Goal: Find specific page/section: Find specific page/section

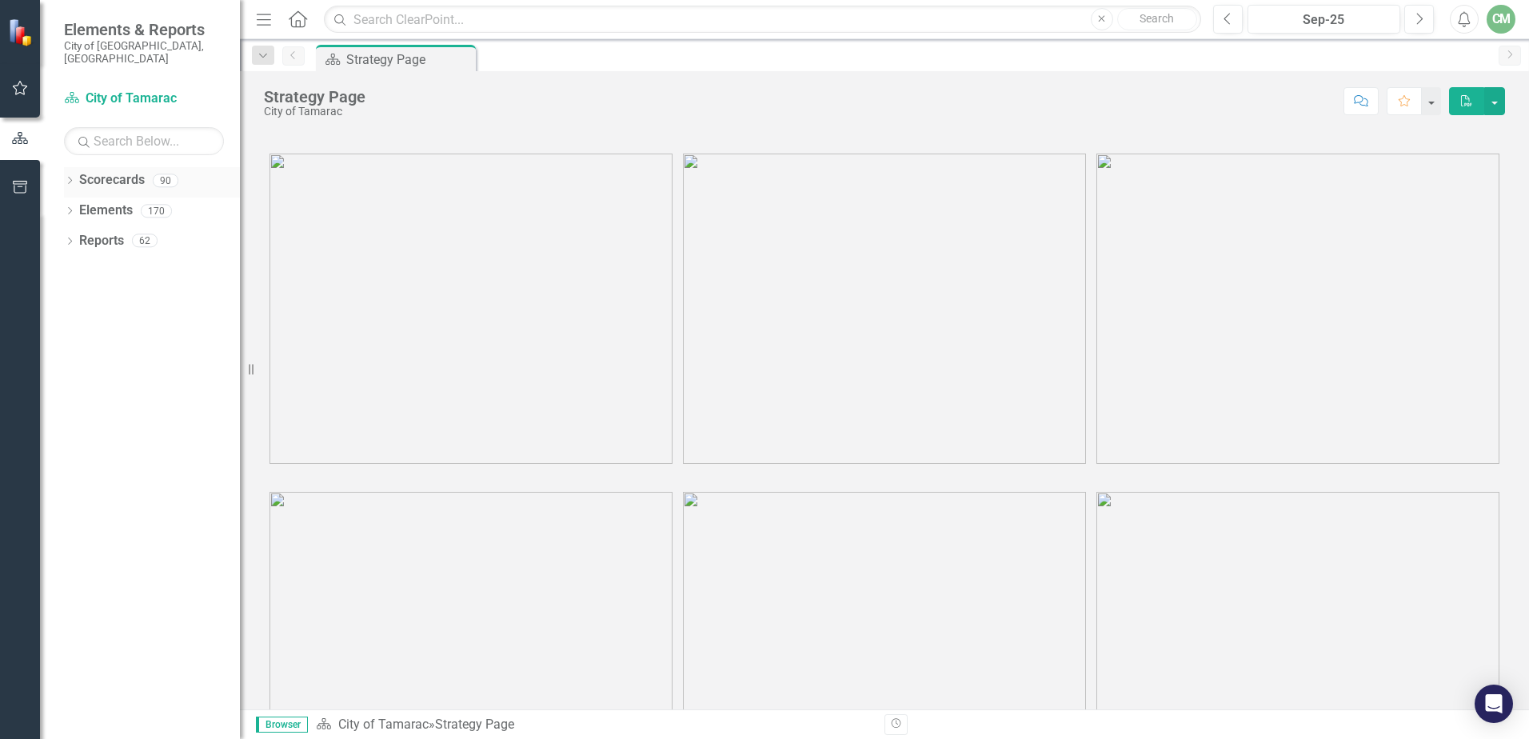
click at [70, 177] on icon at bounding box center [70, 180] width 4 height 7
click at [80, 206] on icon at bounding box center [79, 210] width 4 height 8
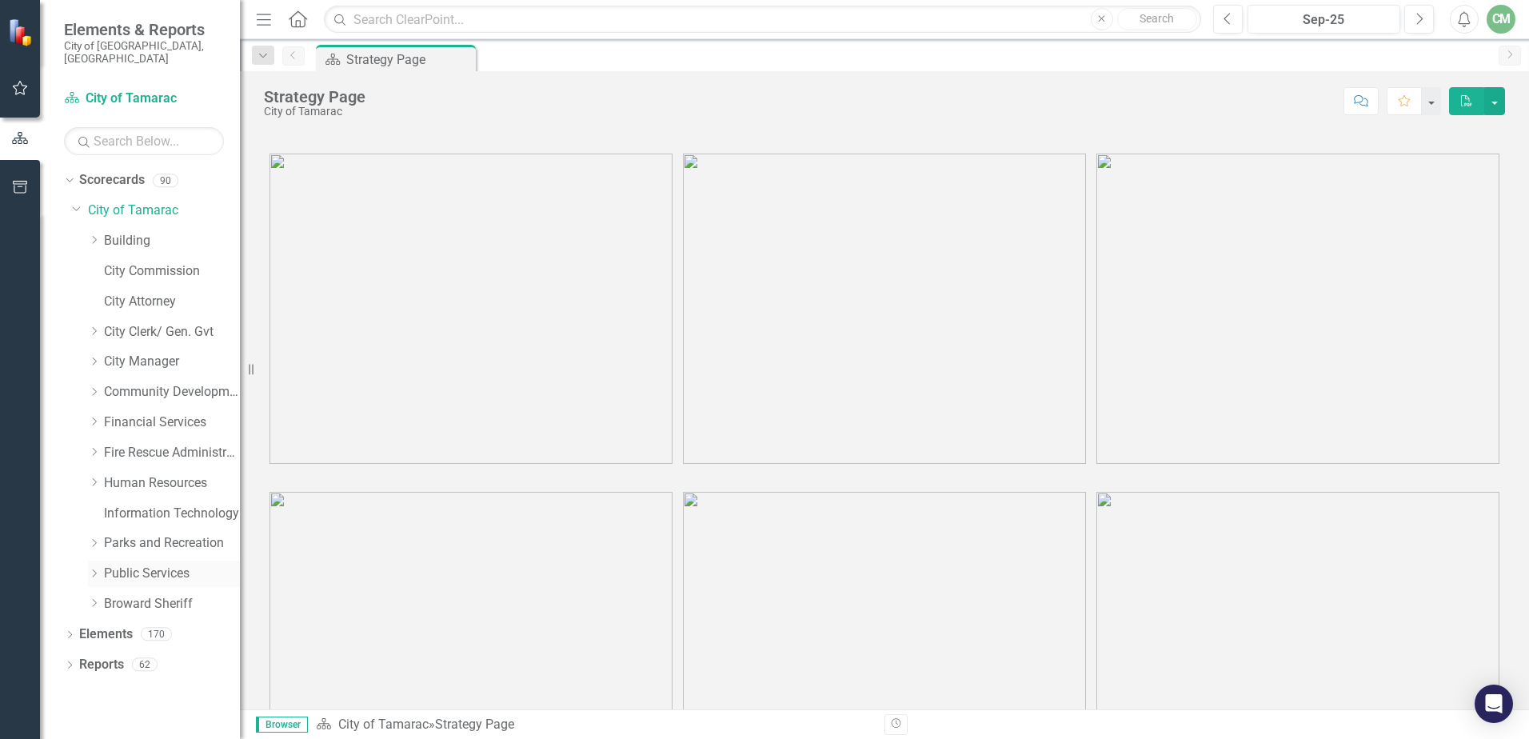
click at [96, 569] on icon "Dropdown" at bounding box center [94, 574] width 12 height 10
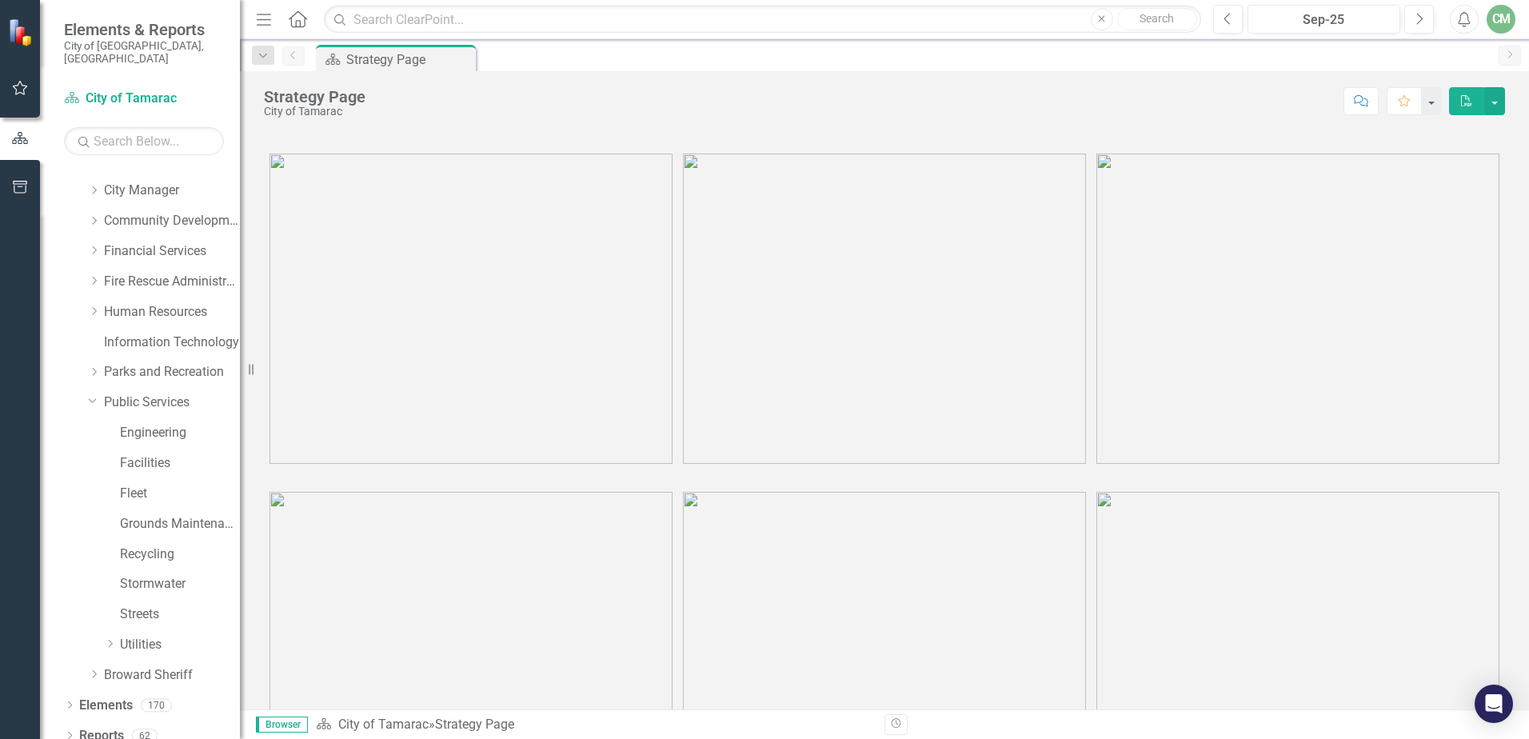
scroll to position [172, 0]
click at [112, 603] on div "Streets" at bounding box center [164, 616] width 152 height 30
click at [112, 640] on icon at bounding box center [111, 644] width 4 height 8
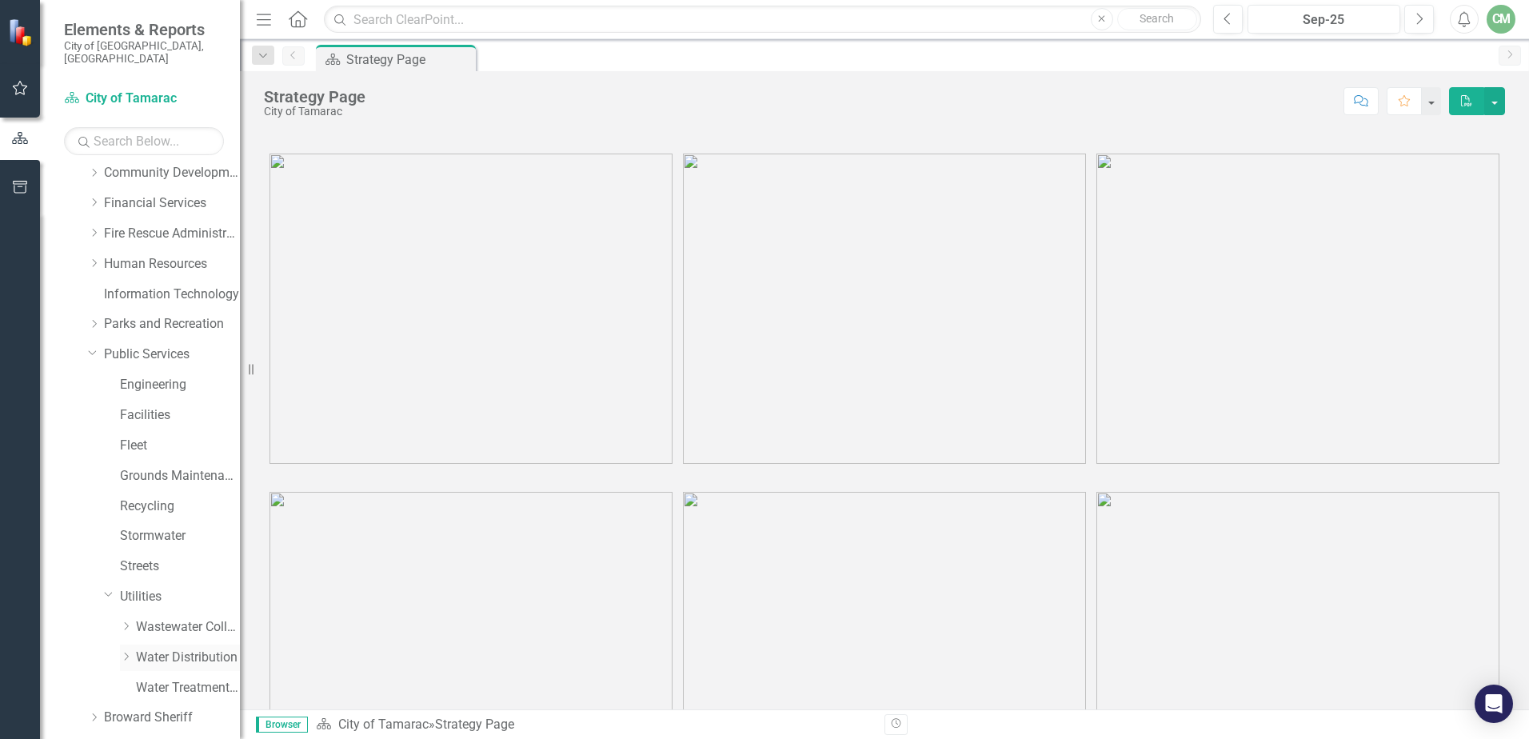
scroll to position [263, 0]
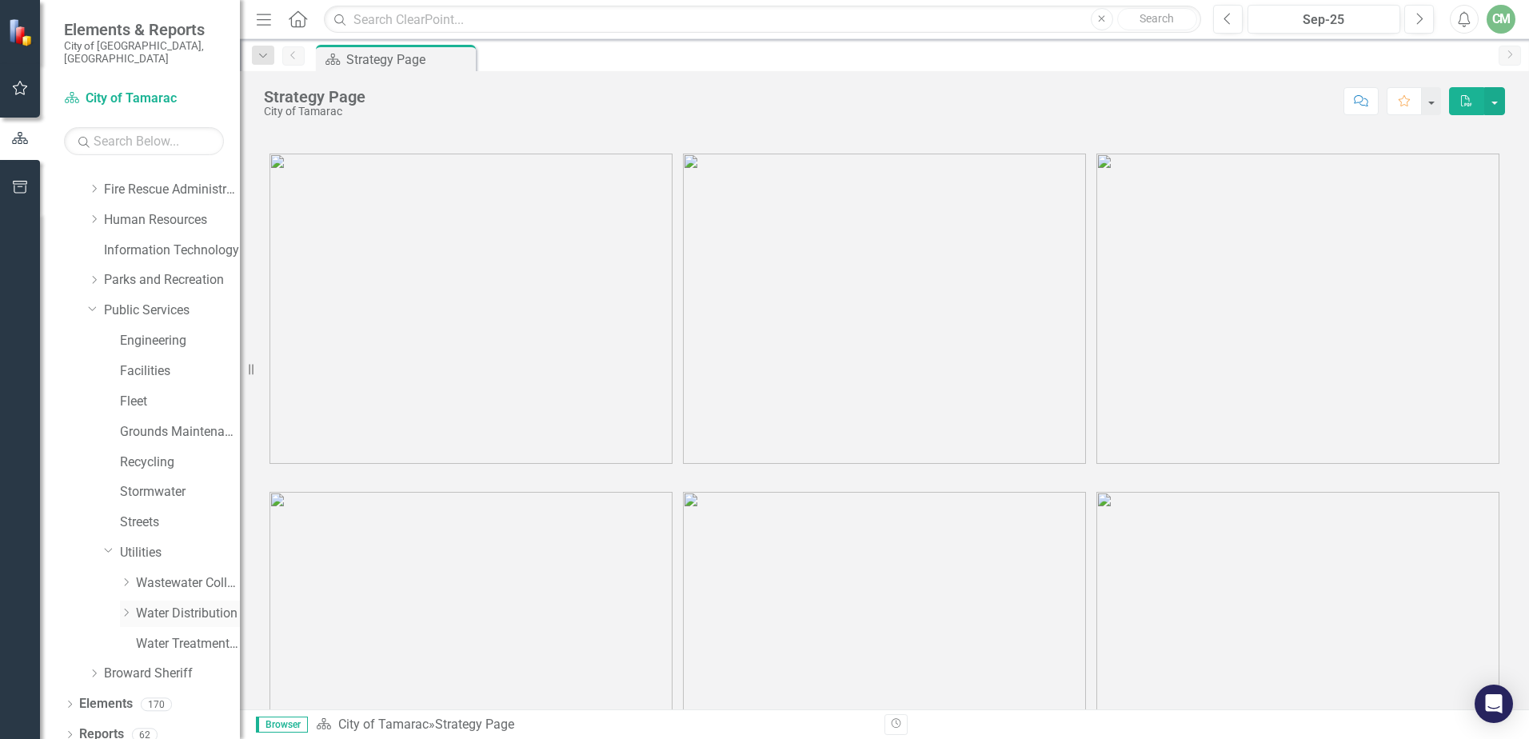
click at [129, 608] on icon "Dropdown" at bounding box center [126, 613] width 12 height 10
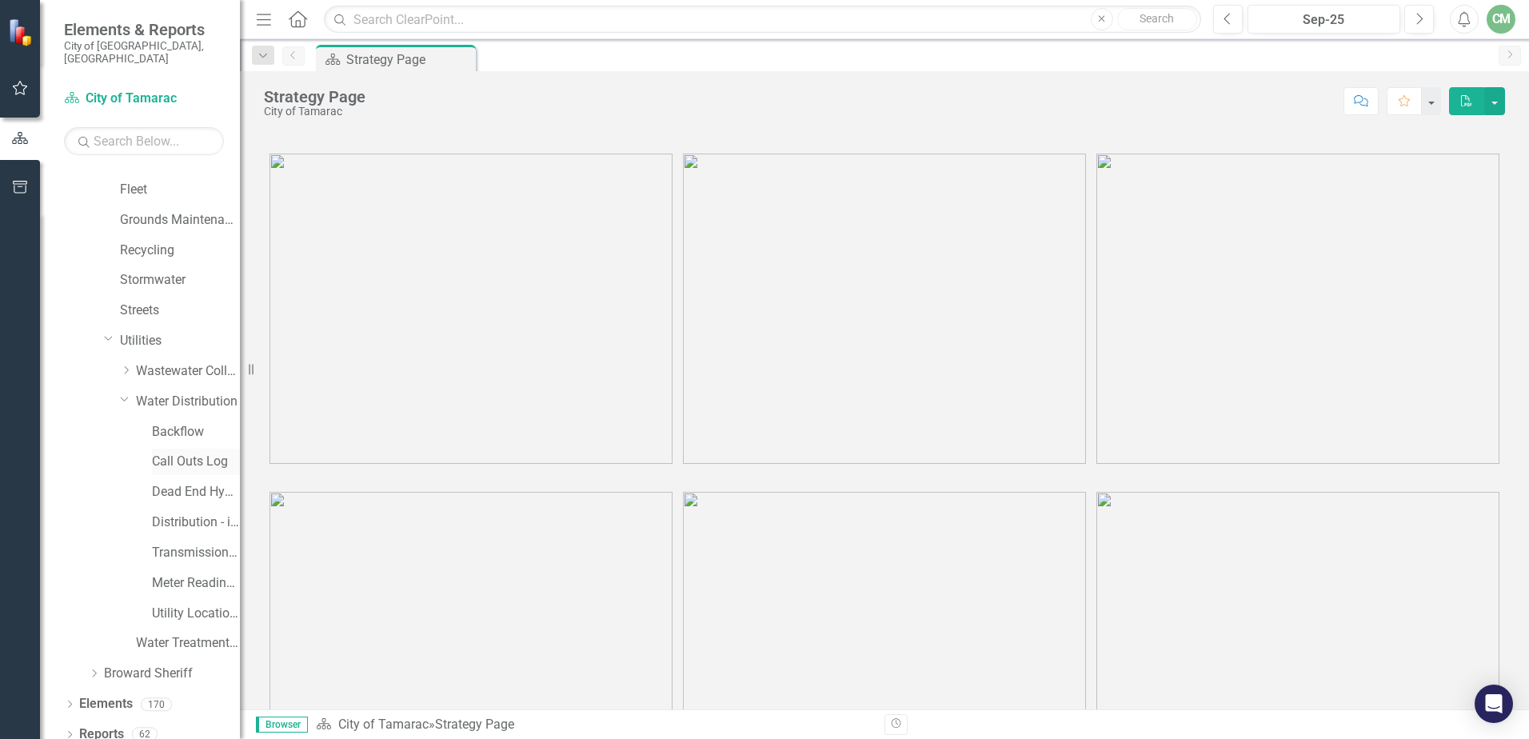
click at [199, 453] on link "Call Outs Log" at bounding box center [196, 462] width 88 height 18
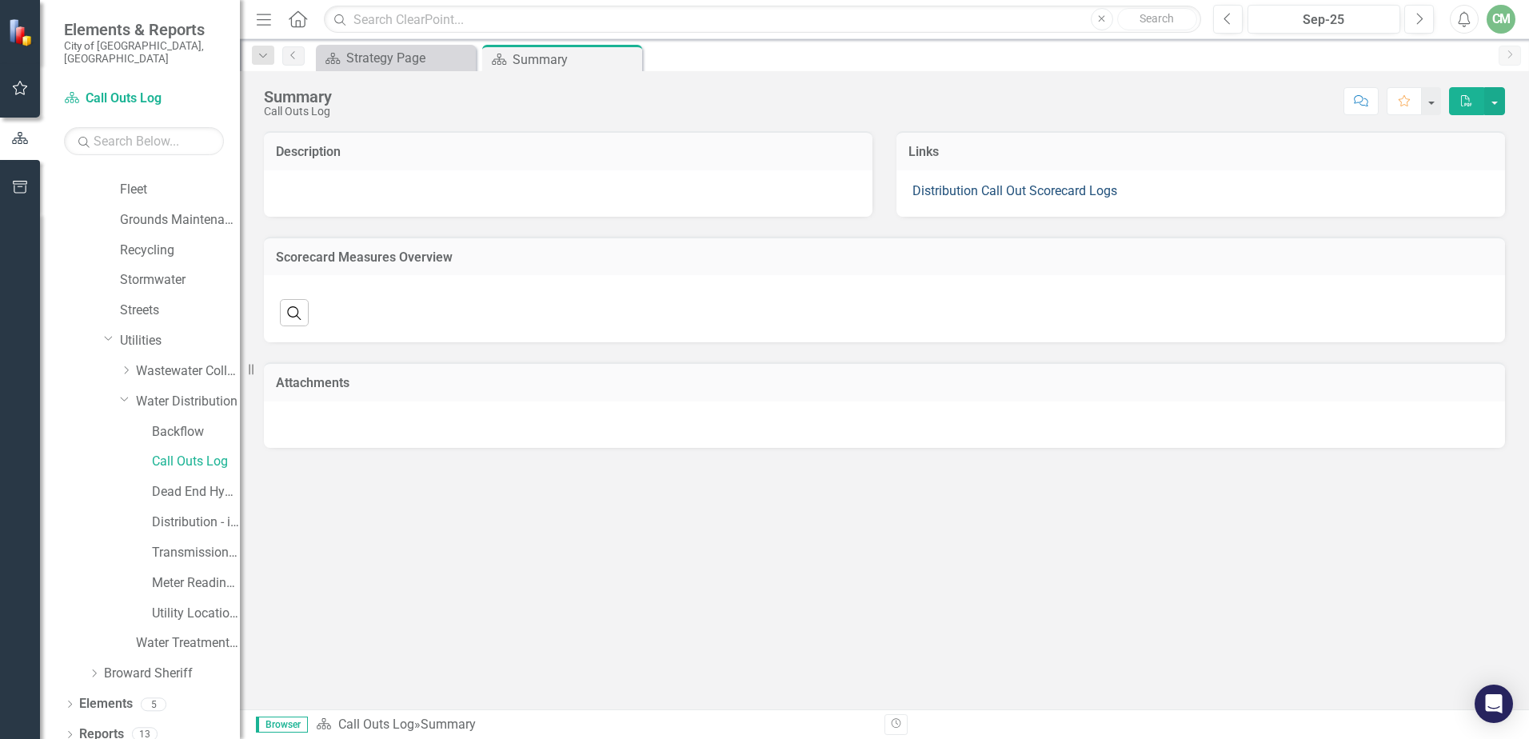
click at [1061, 185] on link "Distribution Call Out Scorecard Logs" at bounding box center [1015, 190] width 205 height 15
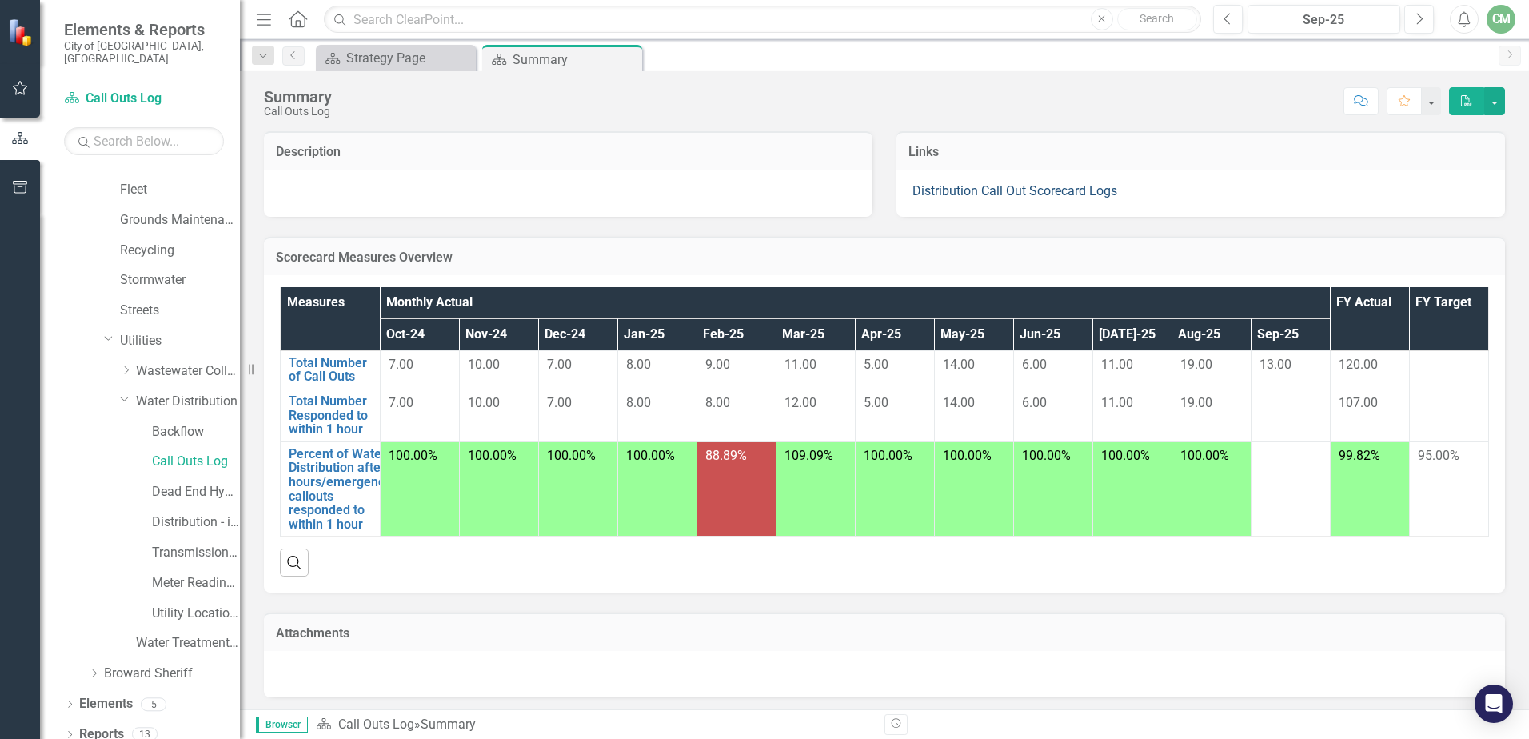
click at [1061, 185] on link "Distribution Call Out Scorecard Logs" at bounding box center [1015, 190] width 205 height 15
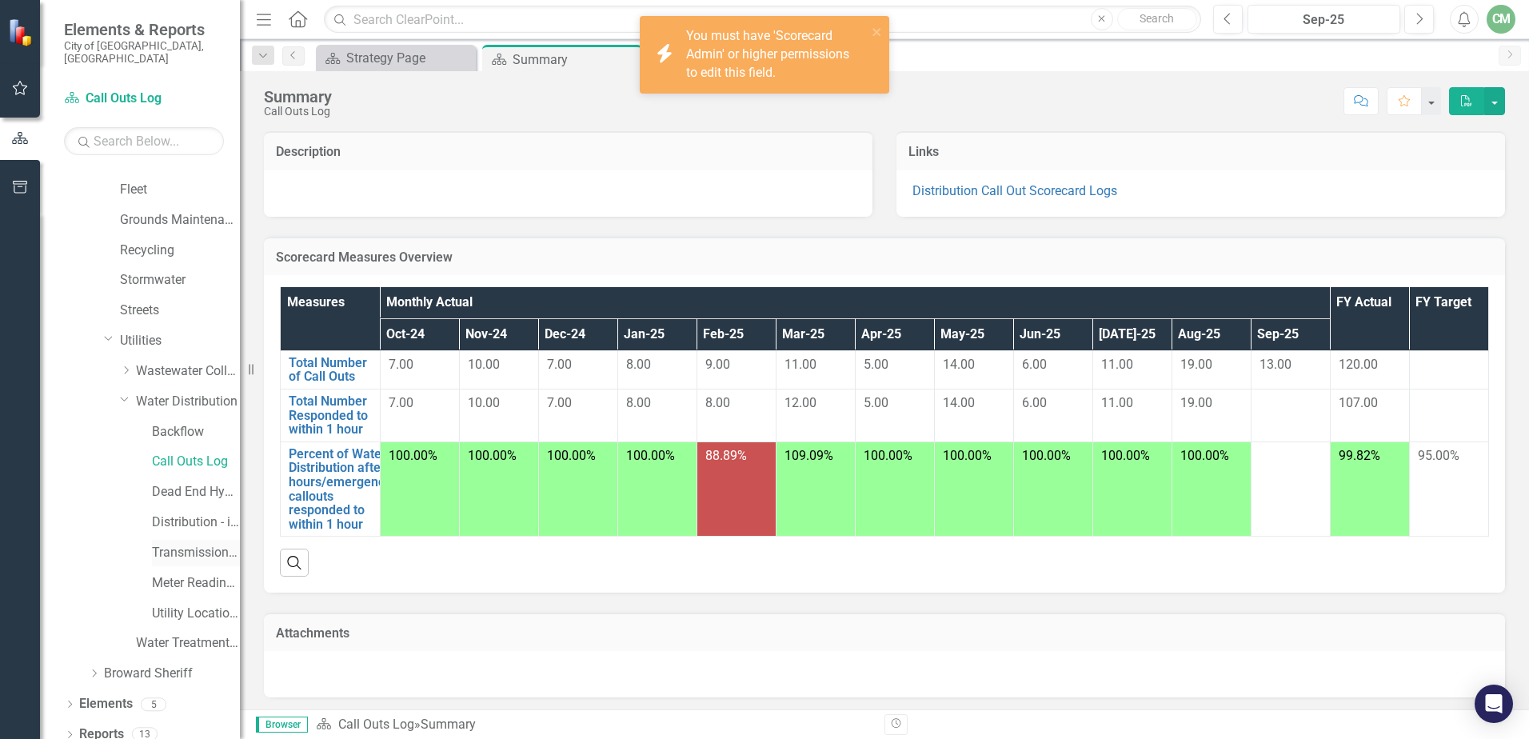
click at [208, 544] on link "Transmission and Distribution" at bounding box center [196, 553] width 88 height 18
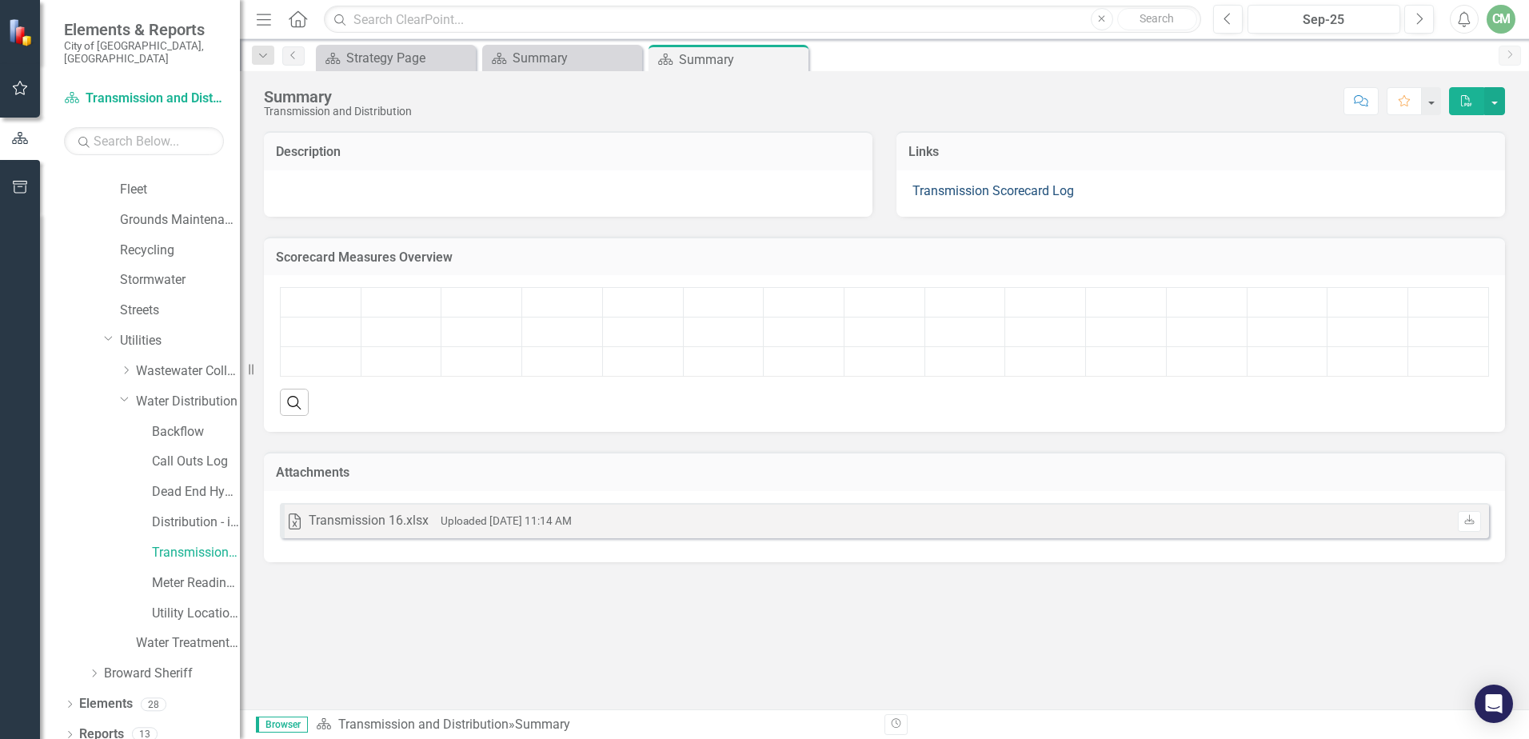
click at [1019, 192] on link "Transmission Scorecard Log" at bounding box center [994, 190] width 162 height 15
click at [1019, 191] on link "Transmission Scorecard Log" at bounding box center [994, 190] width 162 height 15
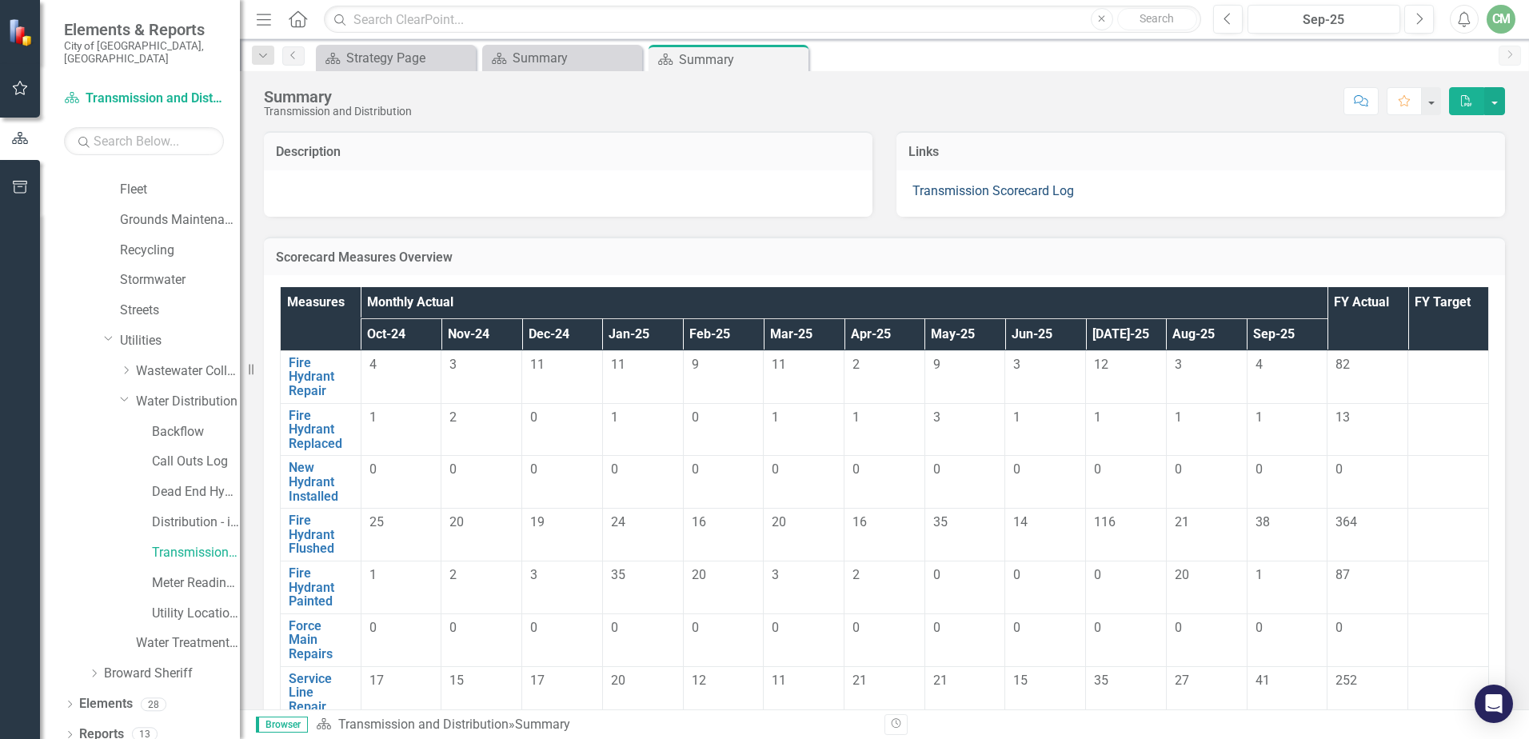
click at [1007, 189] on link "Transmission Scorecard Log" at bounding box center [994, 190] width 162 height 15
click at [1008, 190] on link "Transmission Scorecard Log" at bounding box center [994, 190] width 162 height 15
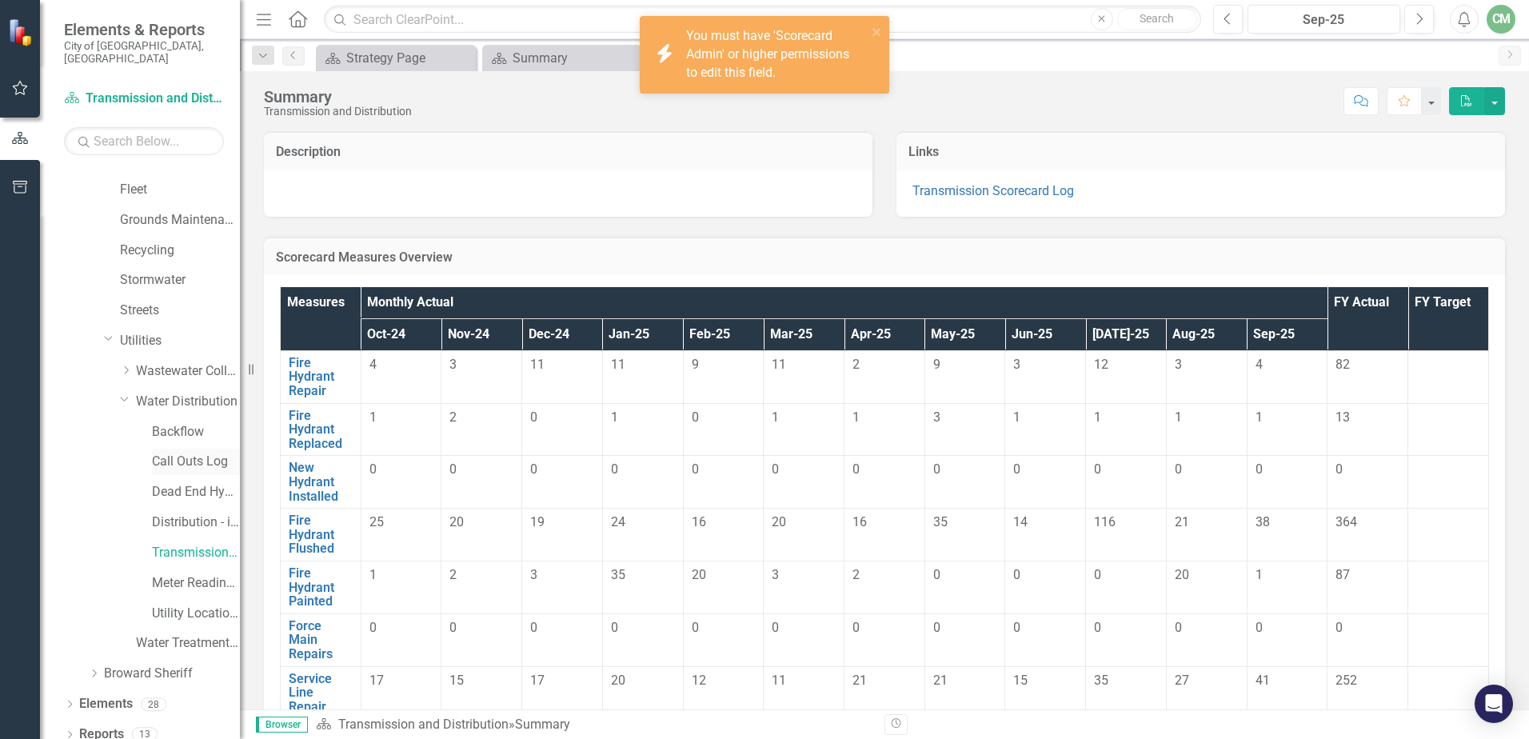
click at [197, 456] on link "Call Outs Log" at bounding box center [196, 462] width 88 height 18
click at [206, 453] on link "Call Outs Log" at bounding box center [196, 462] width 88 height 18
